Goal: Information Seeking & Learning: Find specific fact

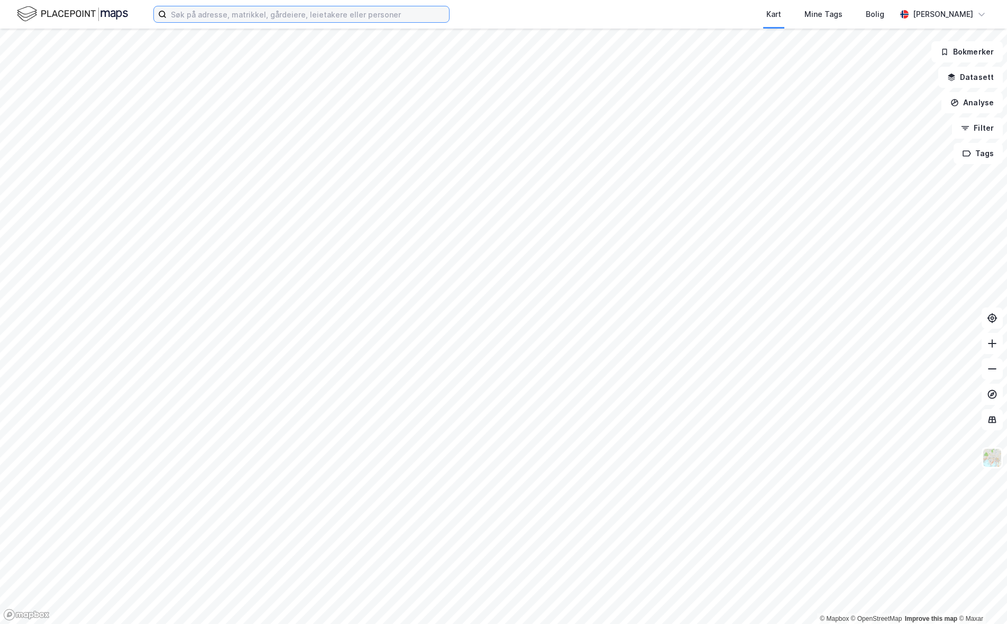
click at [264, 21] on input at bounding box center [308, 14] width 283 height 16
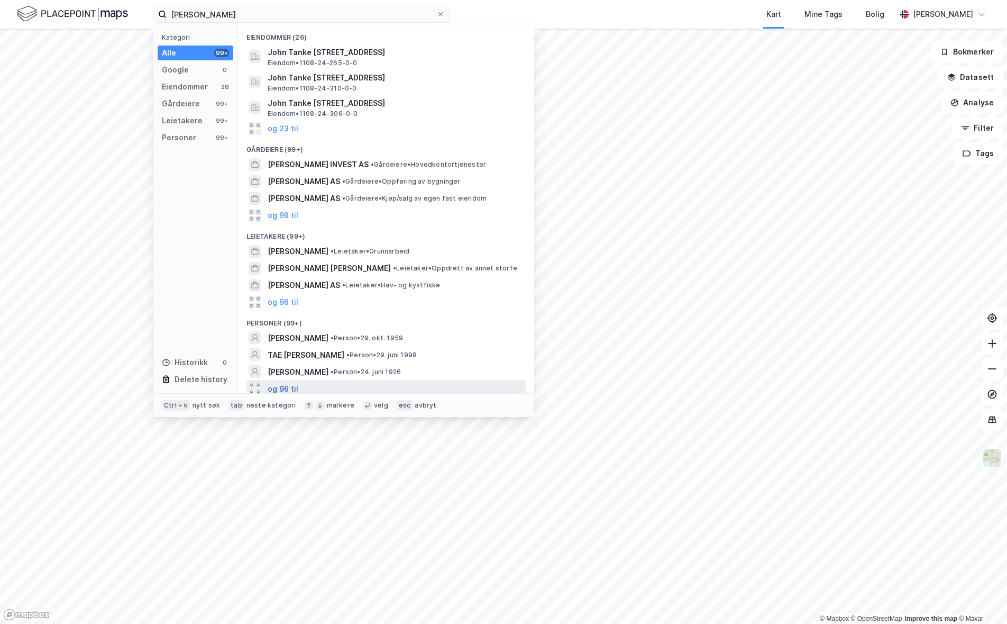
click at [290, 385] on button "og 96 til" at bounding box center [283, 388] width 31 height 13
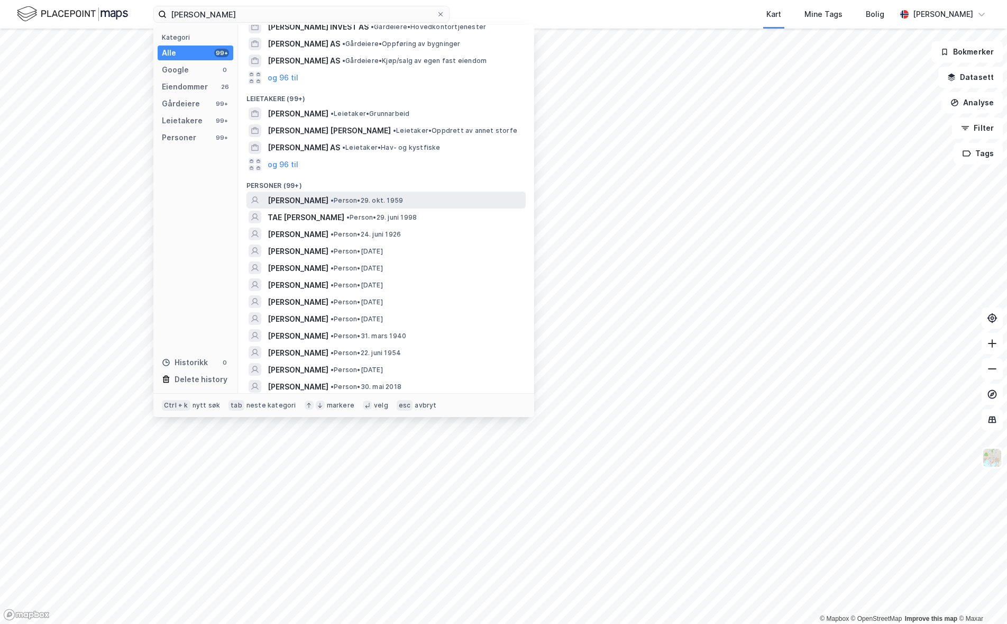
scroll to position [159, 0]
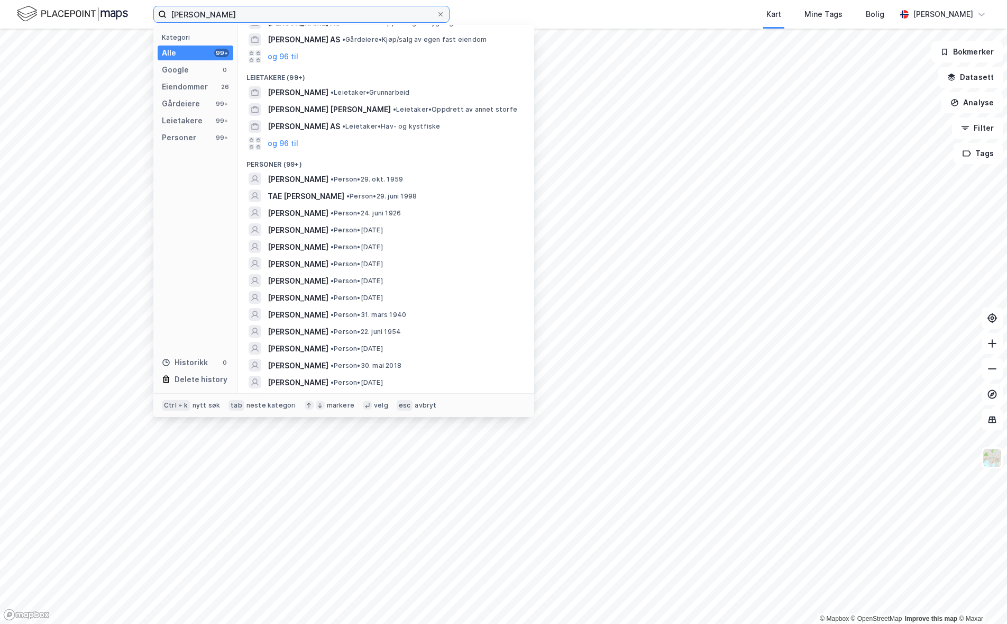
drag, startPoint x: 257, startPoint y: 16, endPoint x: 159, endPoint y: 14, distance: 97.9
click at [159, 14] on label "[PERSON_NAME]" at bounding box center [301, 14] width 296 height 17
paste input "Flakkavågsvegen 219"
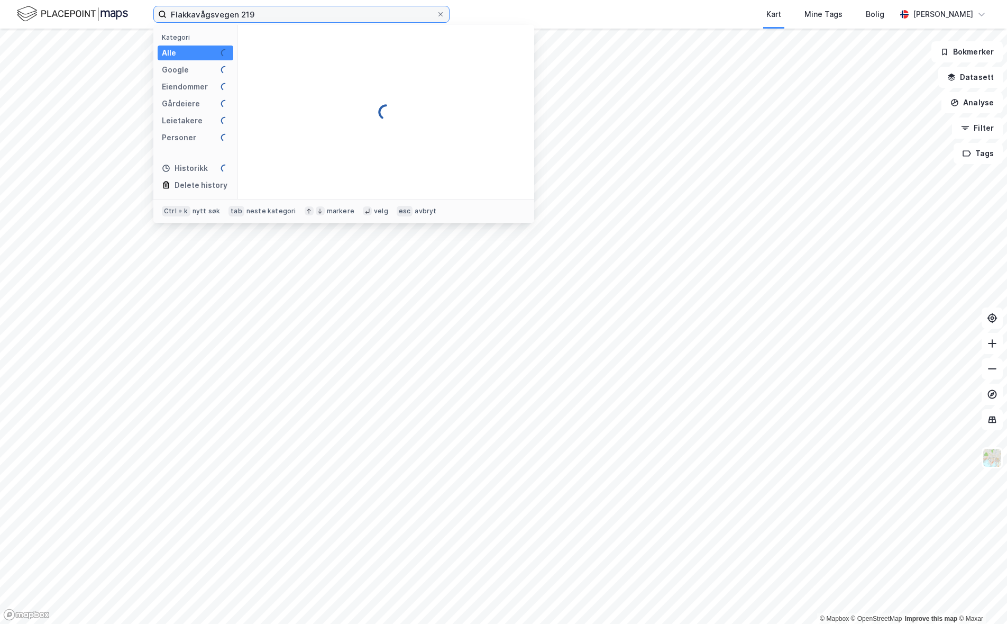
scroll to position [0, 0]
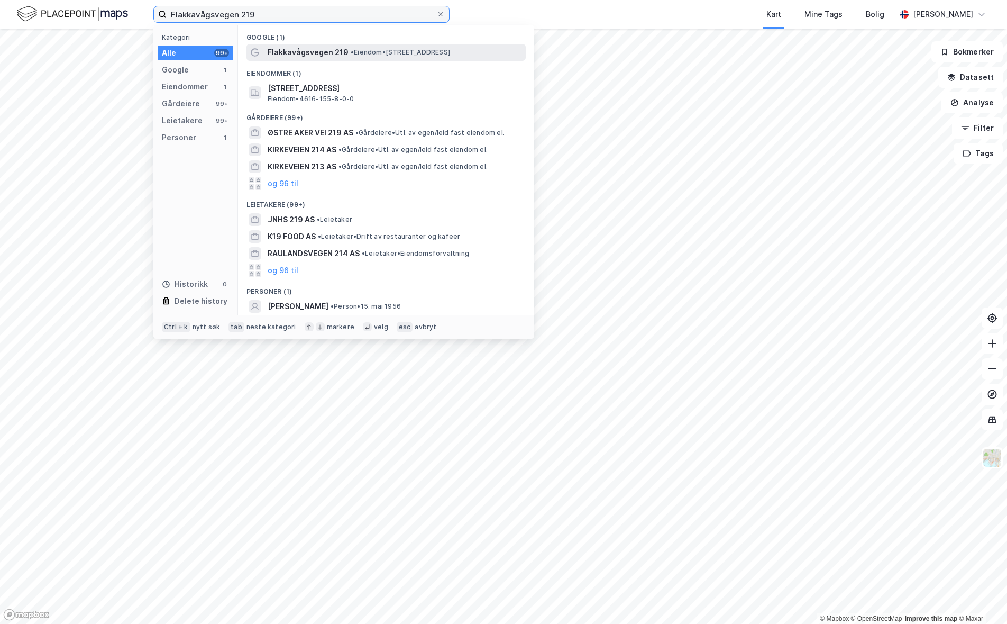
type input "Flakkavågsvegen 219"
click at [311, 48] on span "Flakkavågsvegen 219" at bounding box center [308, 52] width 81 height 13
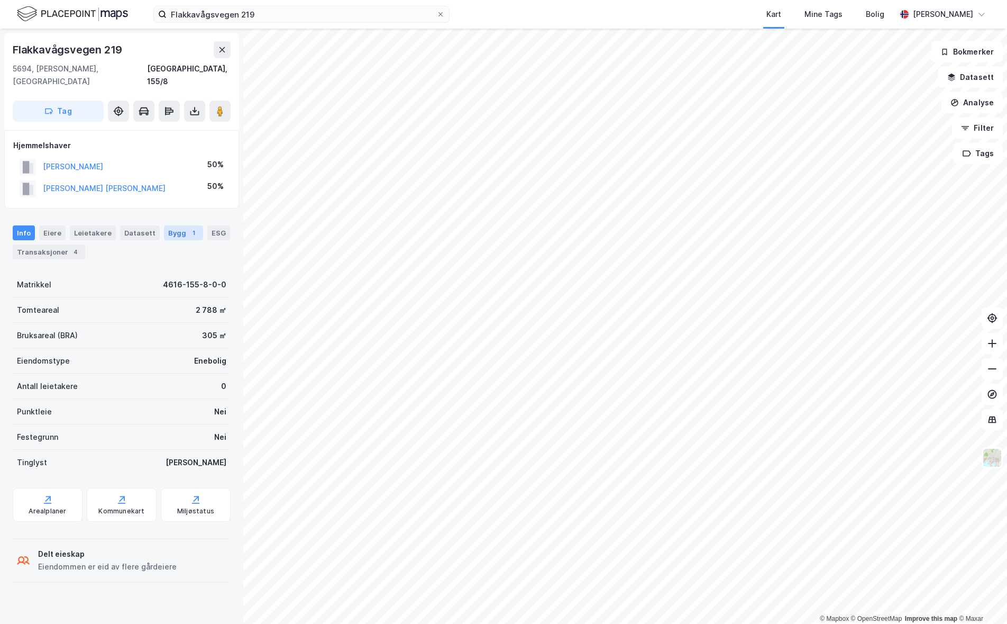
click at [173, 225] on div "Bygg 1" at bounding box center [183, 232] width 39 height 15
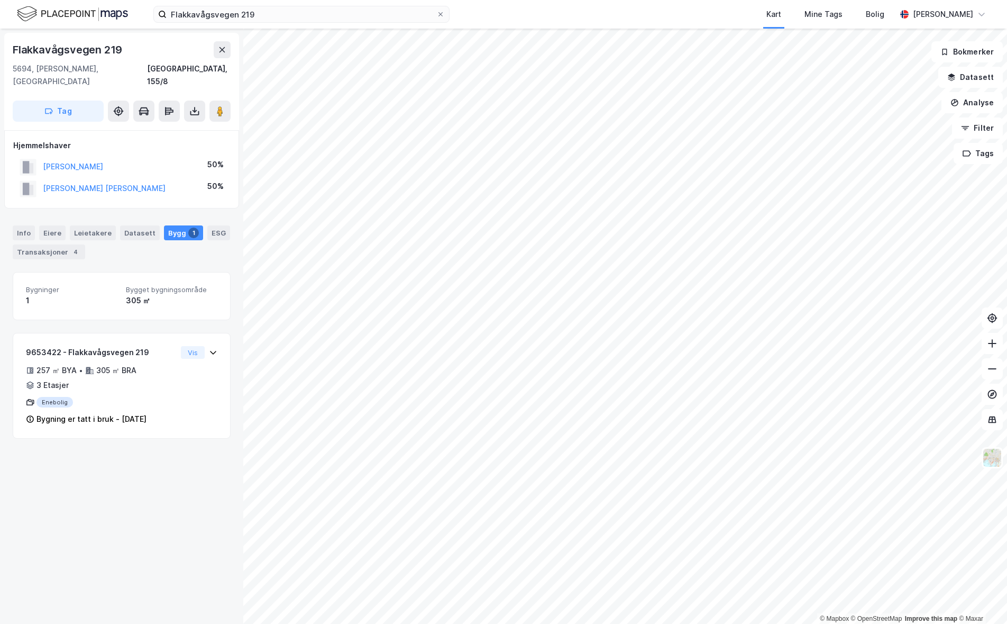
click at [98, 460] on div "Flakkavågsvegen 219 5694, [GEOGRAPHIC_DATA], [GEOGRAPHIC_DATA], 155/8 Tag Hjemm…" at bounding box center [121, 326] width 243 height 595
click at [104, 486] on div "Flakkavågsvegen 219 5694, [GEOGRAPHIC_DATA], [GEOGRAPHIC_DATA], 155/8 Tag Hjemm…" at bounding box center [121, 326] width 243 height 595
click at [209, 348] on icon at bounding box center [213, 352] width 8 height 8
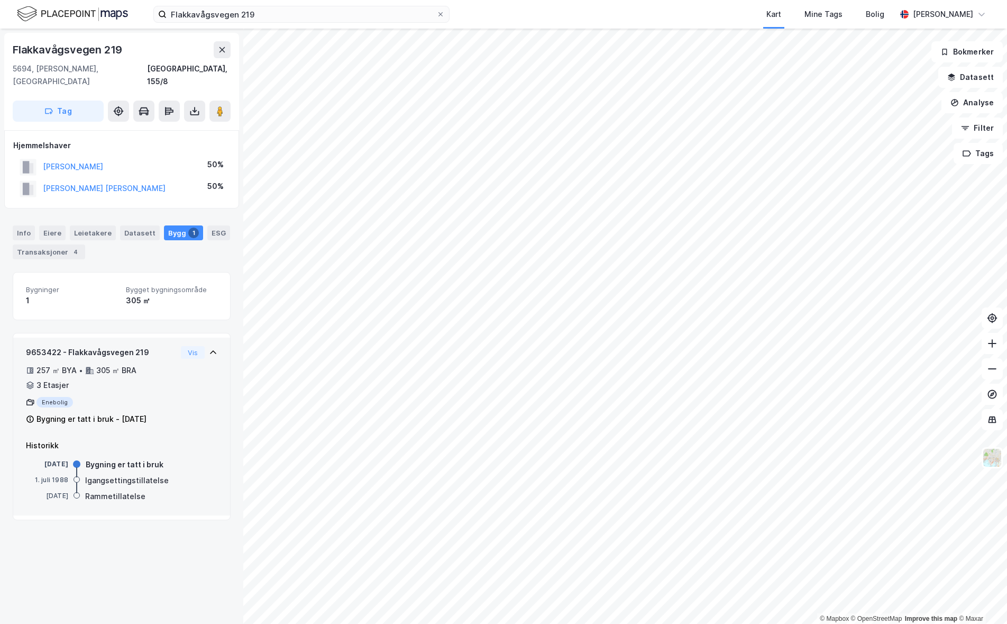
click at [209, 348] on icon at bounding box center [213, 352] width 8 height 8
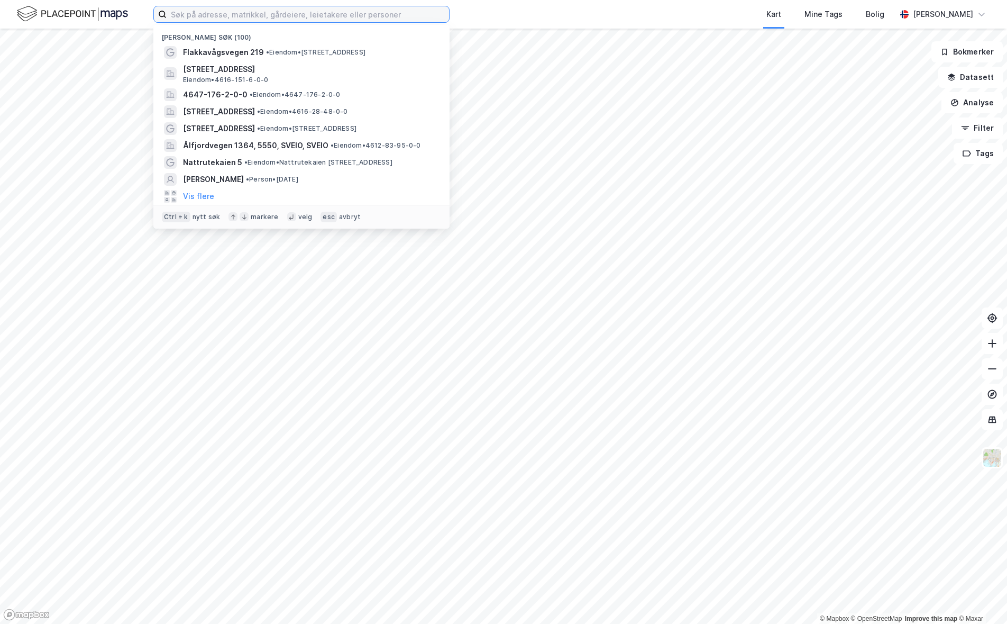
click at [217, 20] on input at bounding box center [308, 14] width 283 height 16
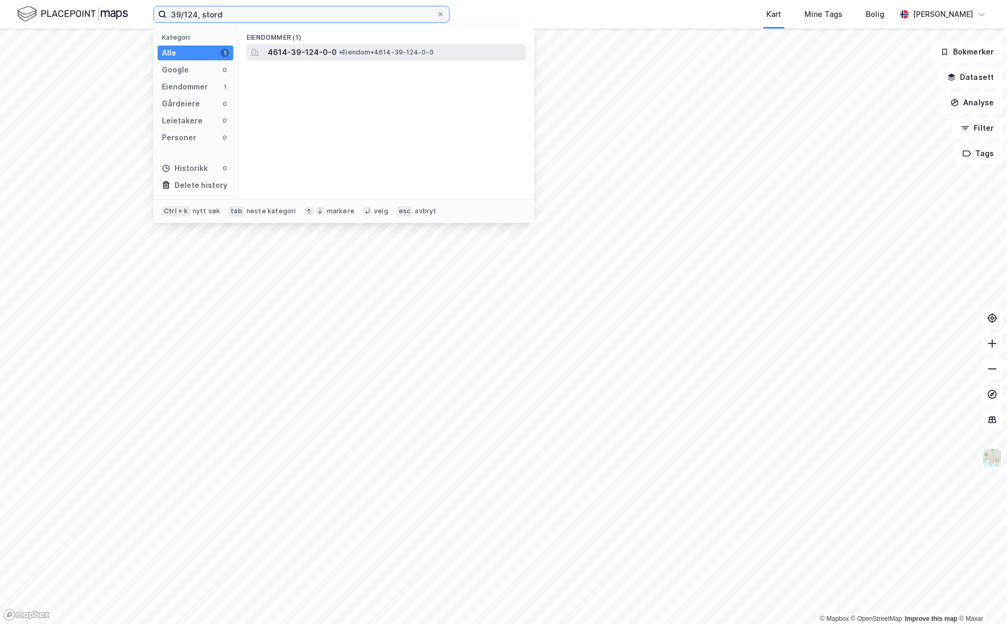
type input "39/124, stord"
click at [415, 55] on span "• Eiendom • 4614-39-124-0-0" at bounding box center [386, 52] width 95 height 8
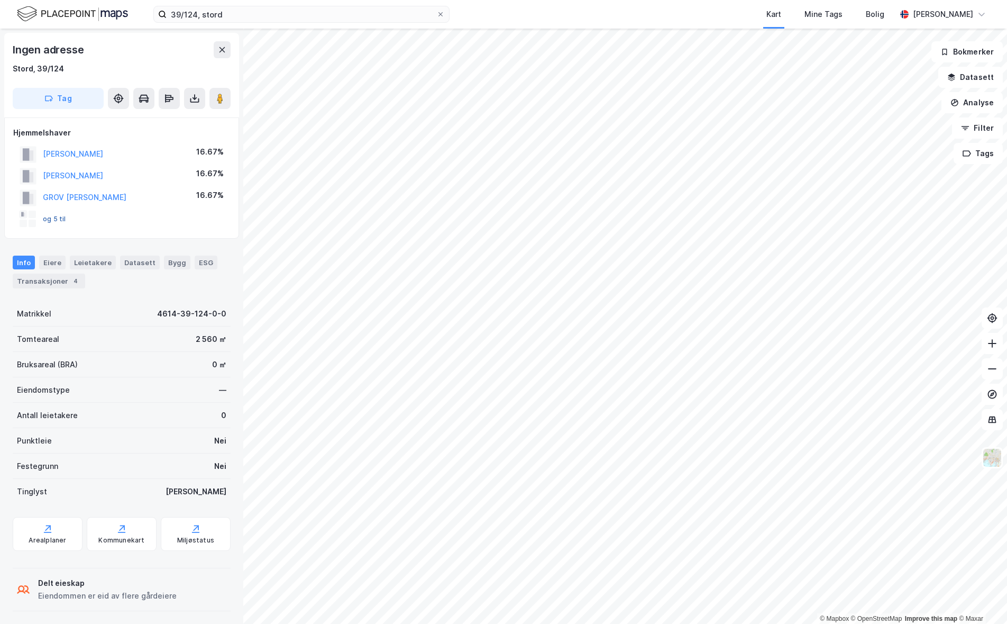
click at [0, 0] on button "og 5 til" at bounding box center [0, 0] width 0 height 0
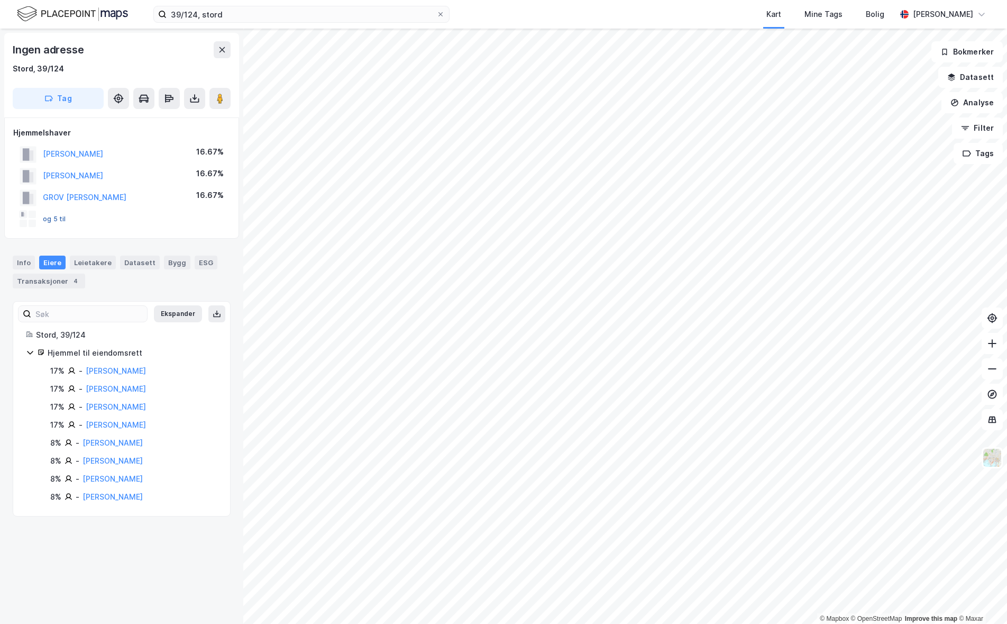
click at [0, 0] on button "og 5 til" at bounding box center [0, 0] width 0 height 0
